Goal: Find specific page/section: Find specific page/section

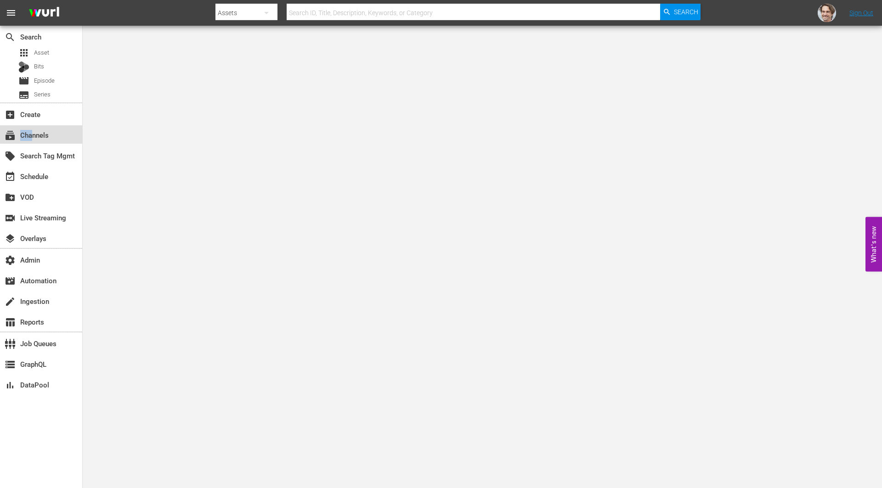
click at [32, 130] on div "subscriptions Channels" at bounding box center [25, 133] width 51 height 8
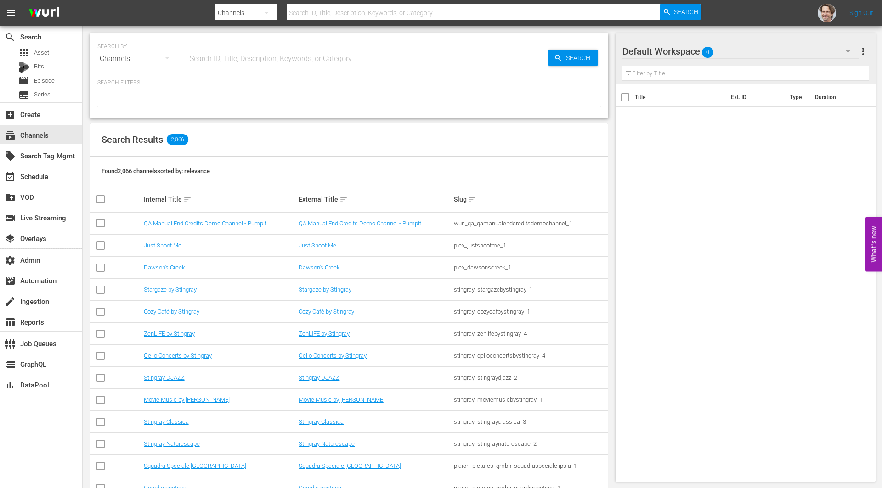
click at [286, 62] on input "text" at bounding box center [367, 59] width 361 height 22
paste input "bloomberg_bloombergtv_10"
type input "bloomberg_bloombergtv_10"
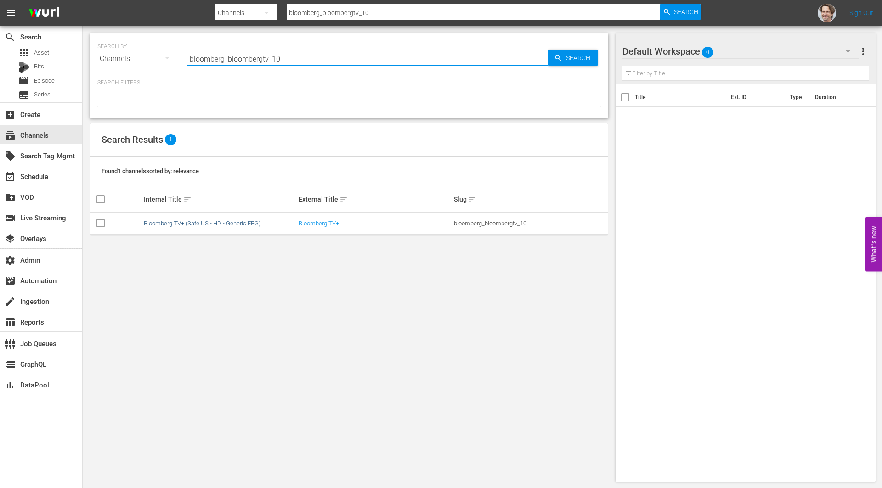
type input "bloomberg_bloombergtv_10"
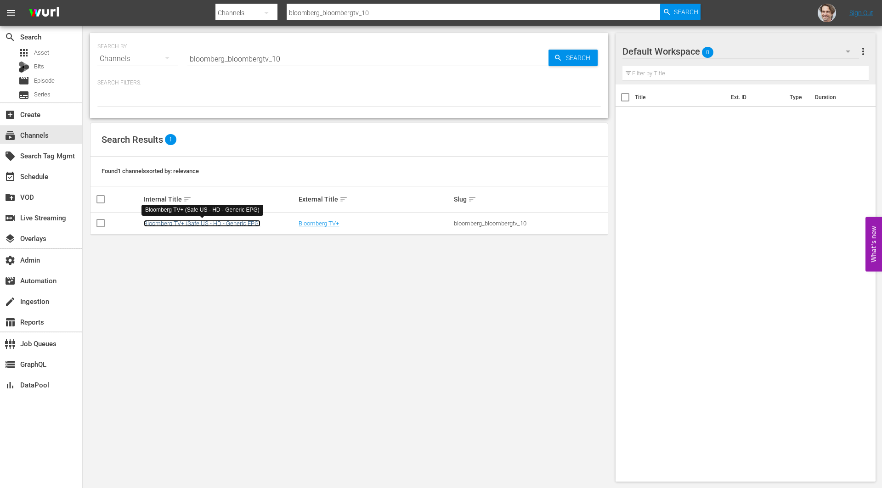
click at [188, 224] on link "Bloomberg TV+ (Safe US - HD - Generic EPG)" at bounding box center [202, 223] width 117 height 7
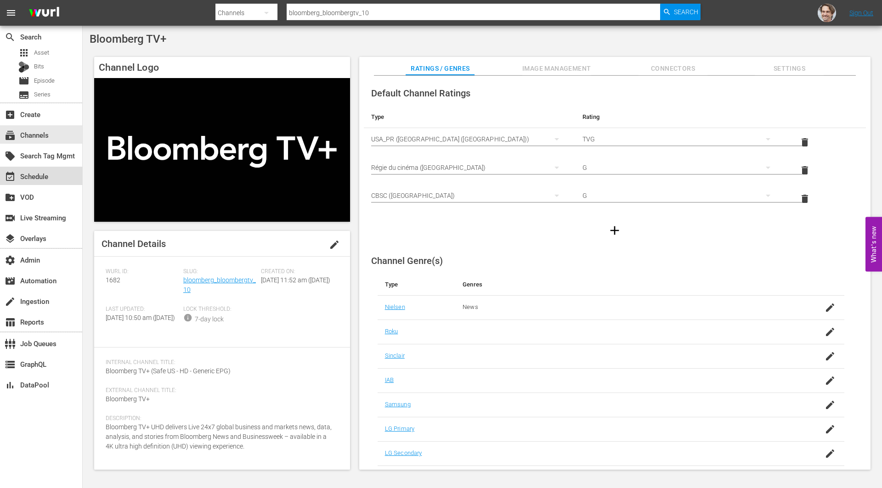
click at [39, 179] on div "event_available Schedule" at bounding box center [25, 175] width 51 height 8
